Goal: Information Seeking & Learning: Learn about a topic

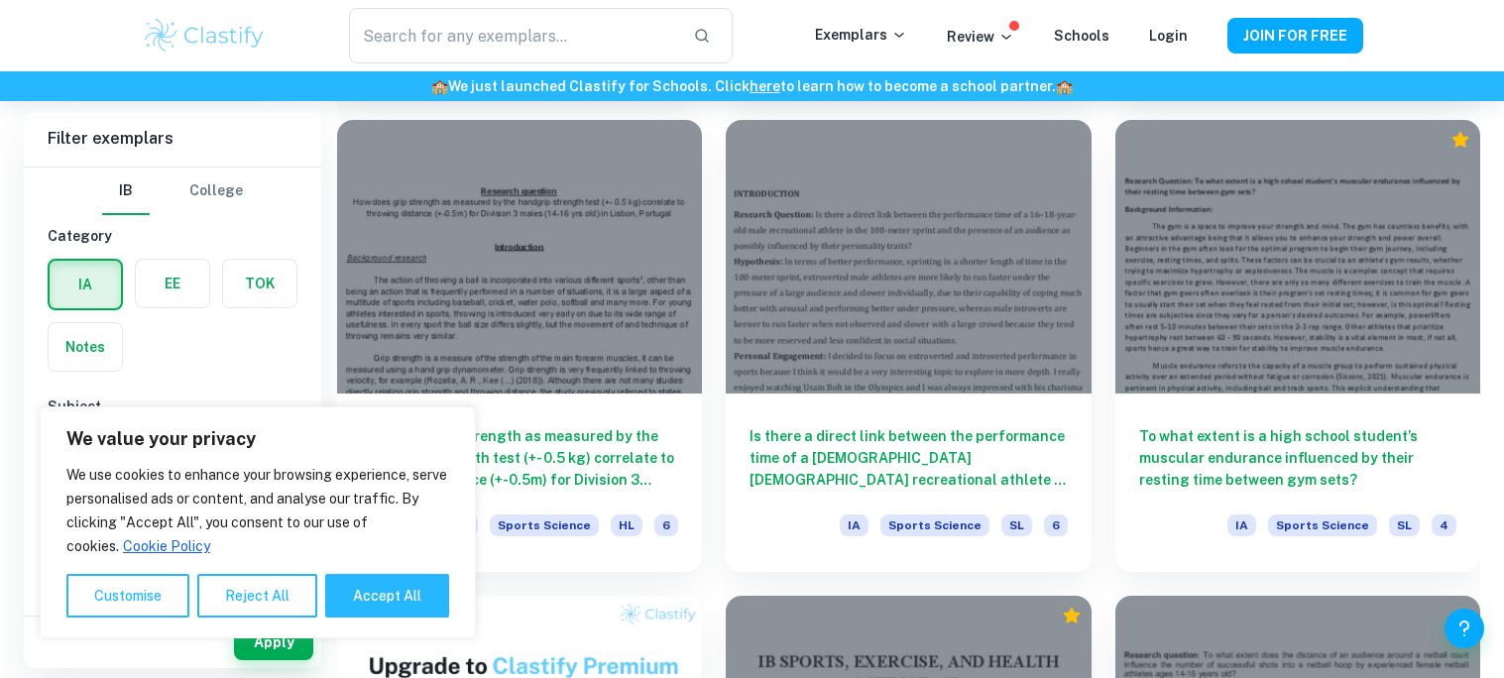
scroll to position [932, 0]
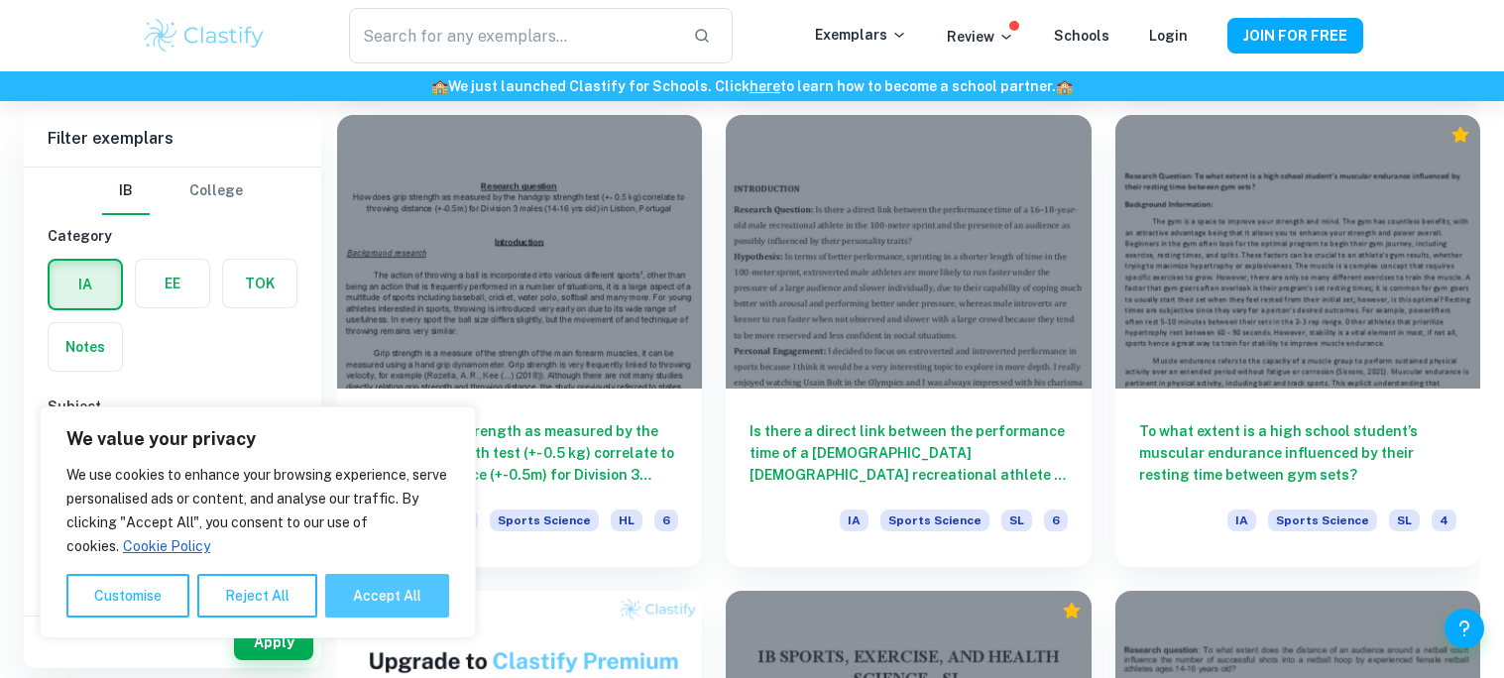
click at [365, 584] on button "Accept All" at bounding box center [387, 596] width 124 height 44
checkbox input "true"
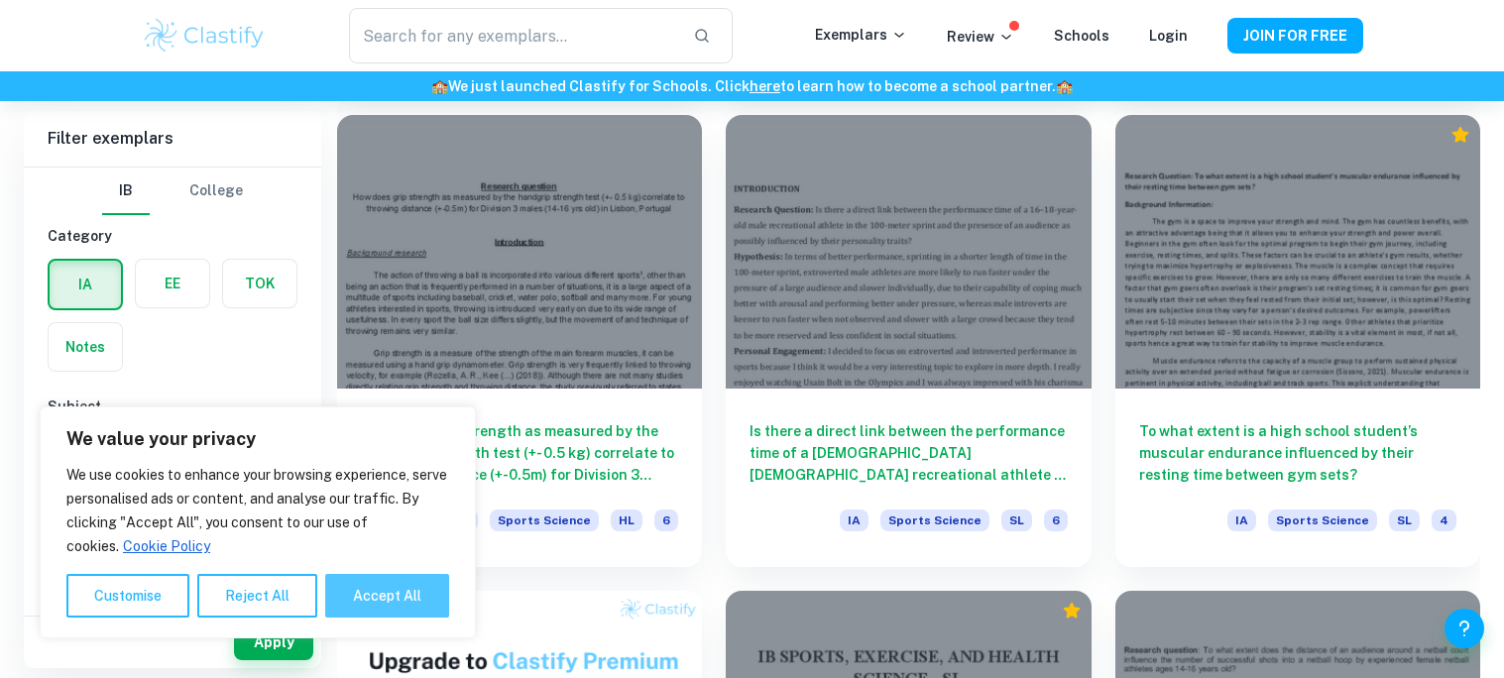
checkbox input "true"
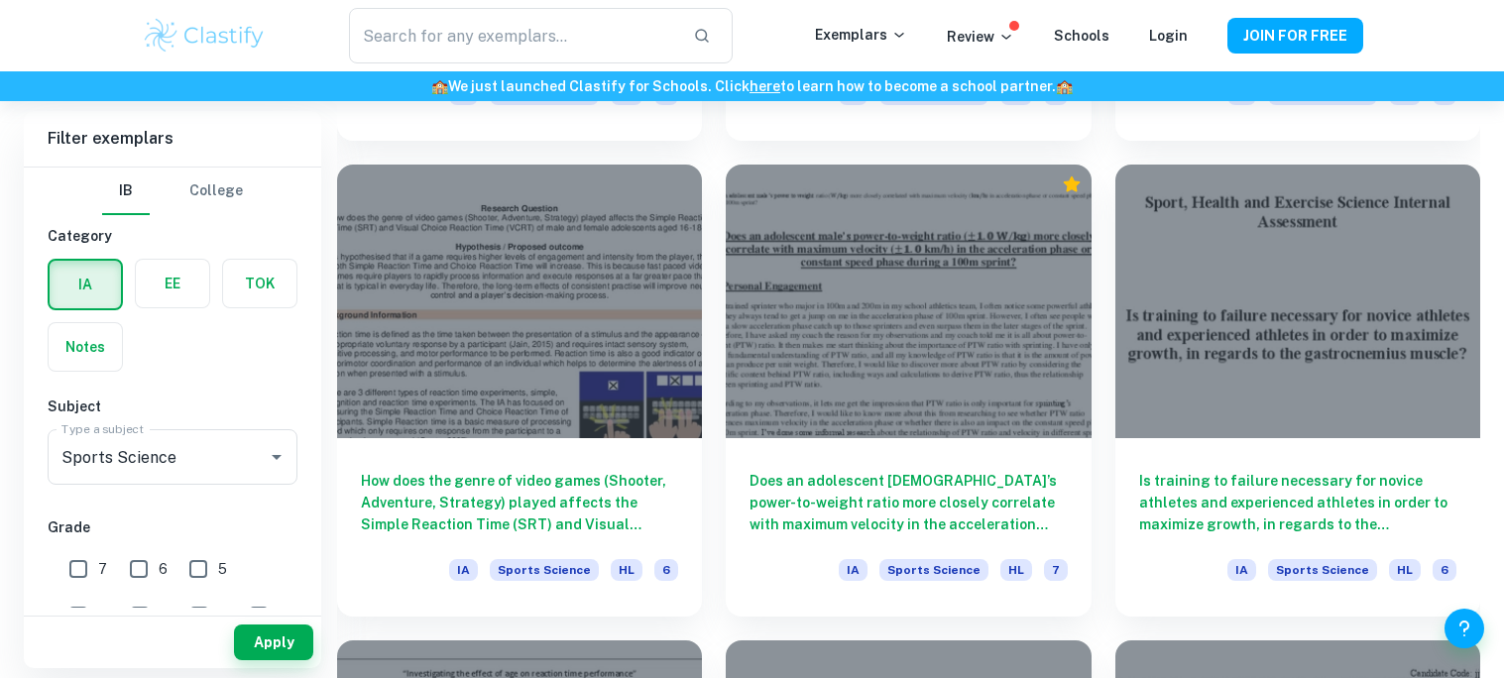
scroll to position [2306, 0]
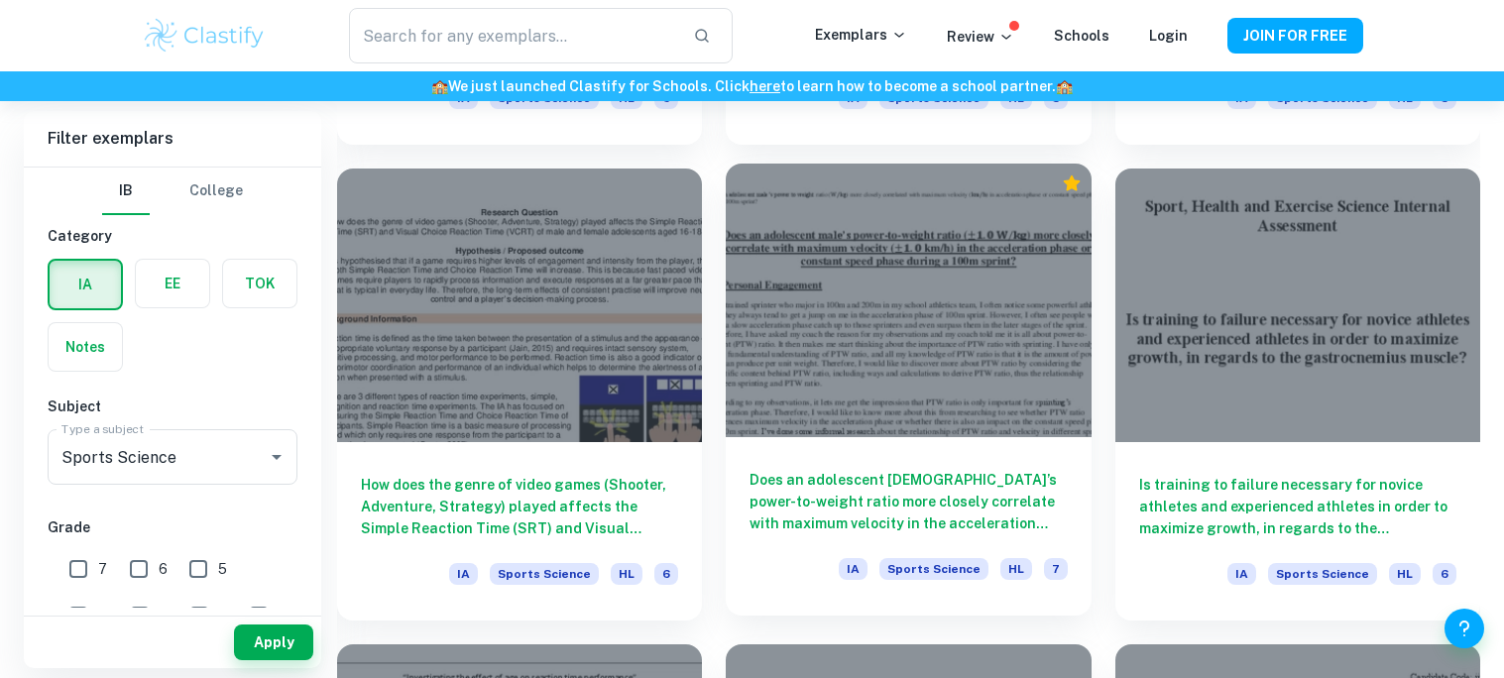
click at [902, 469] on h6 "Does an adolescent [DEMOGRAPHIC_DATA]’s power-to-weight ratio more closely corr…" at bounding box center [907, 501] width 317 height 65
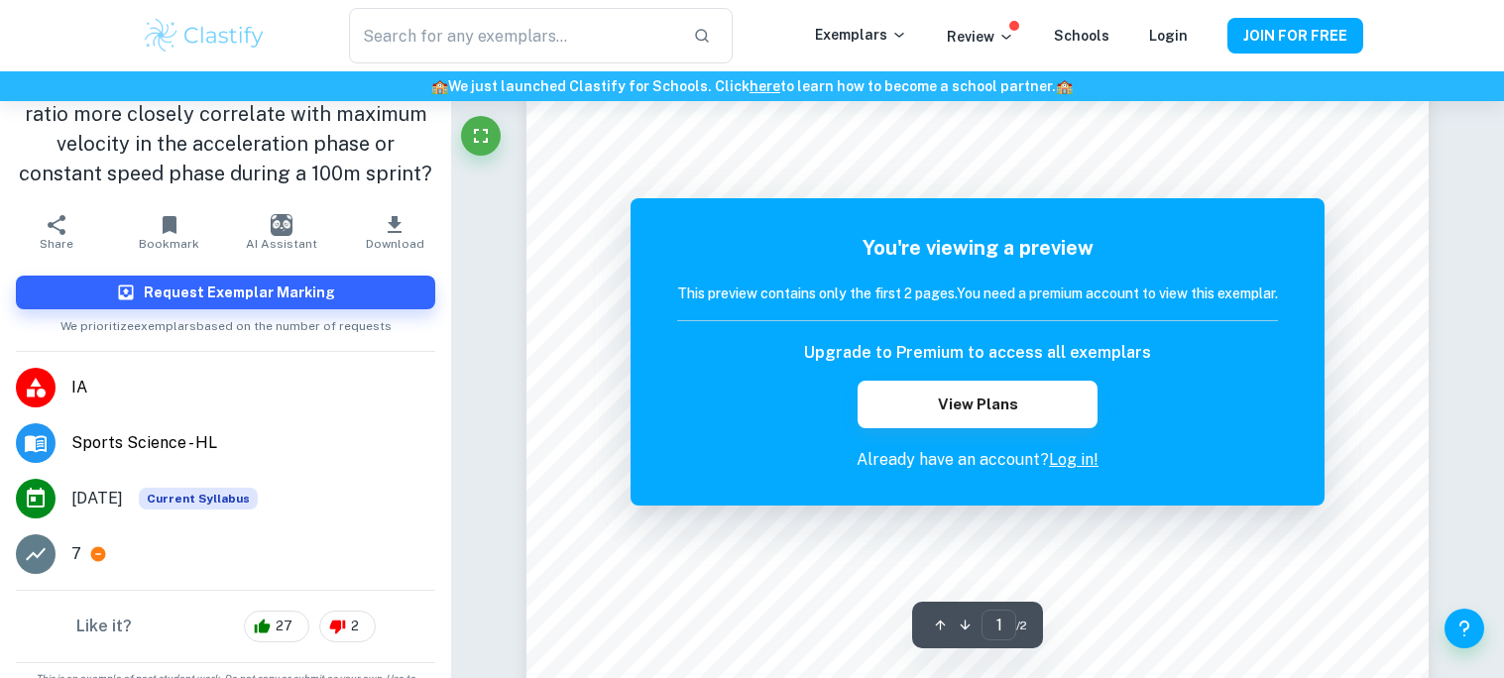
scroll to position [238, 0]
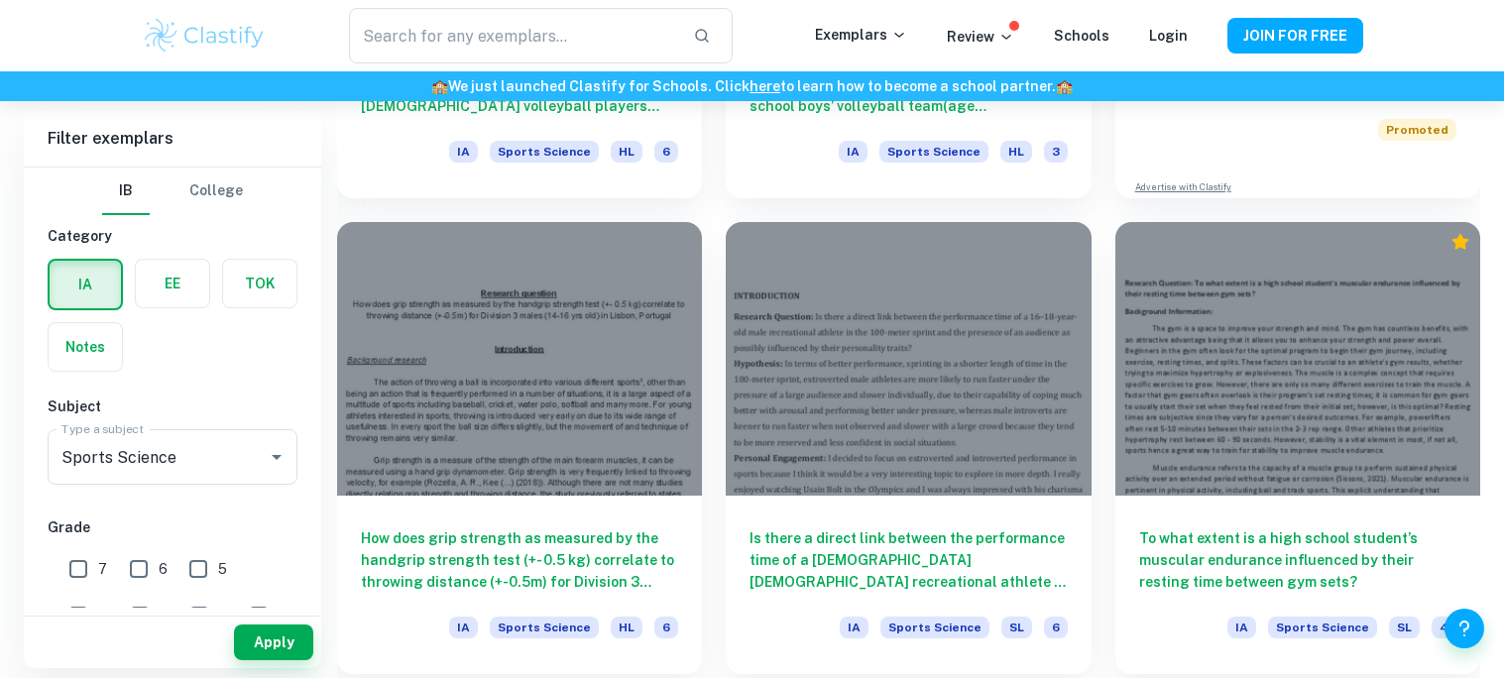
scroll to position [857, 0]
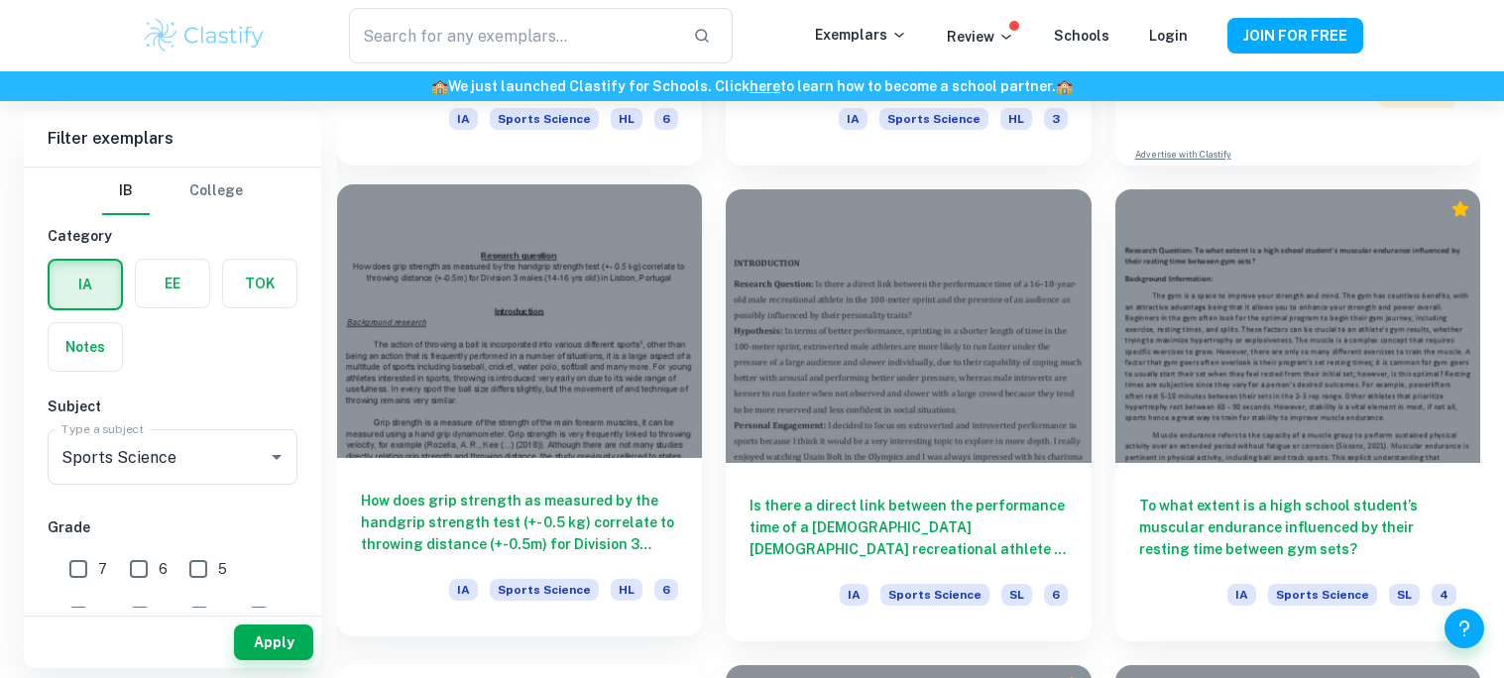
click at [565, 484] on div "How does grip strength as measured by the handgrip strength test (+- 0.5 kg) co…" at bounding box center [519, 547] width 365 height 178
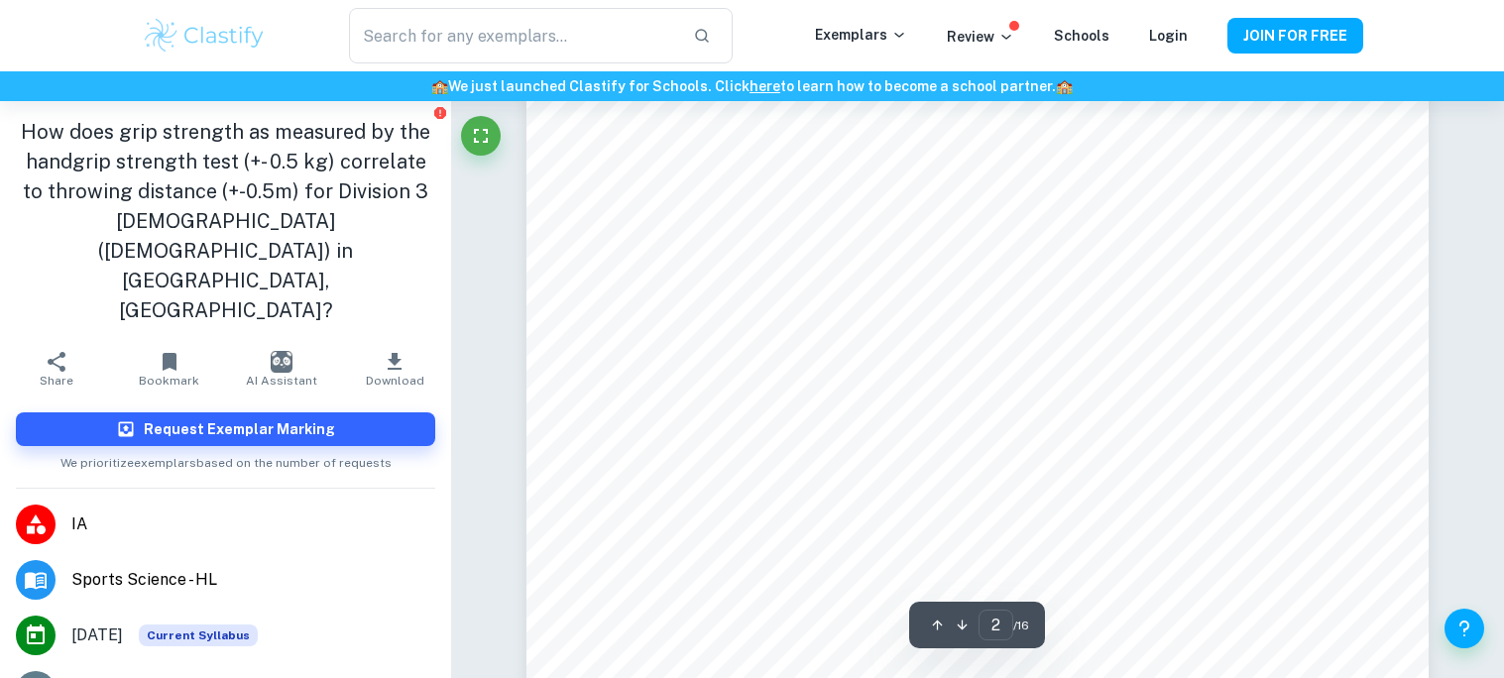
scroll to position [1667, 0]
type input "5"
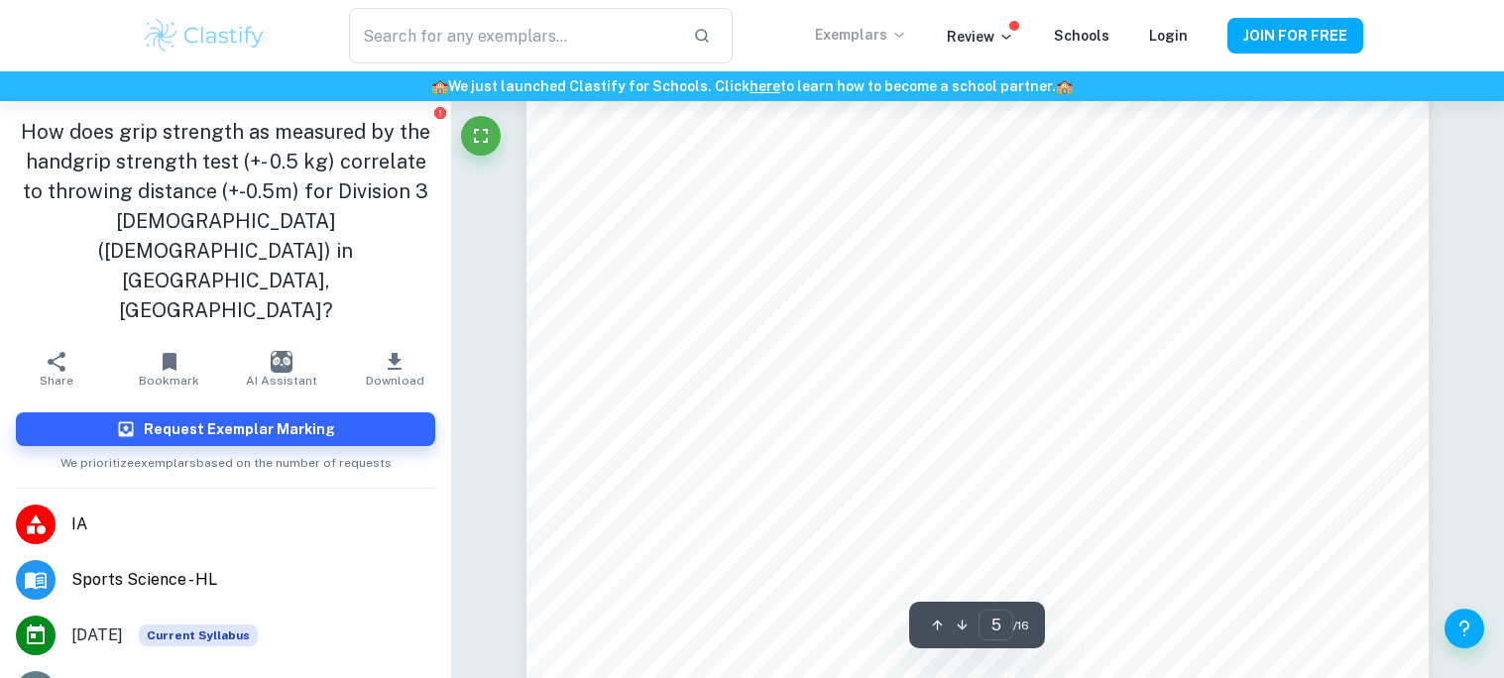
scroll to position [6028, 0]
